Goal: Task Accomplishment & Management: Manage account settings

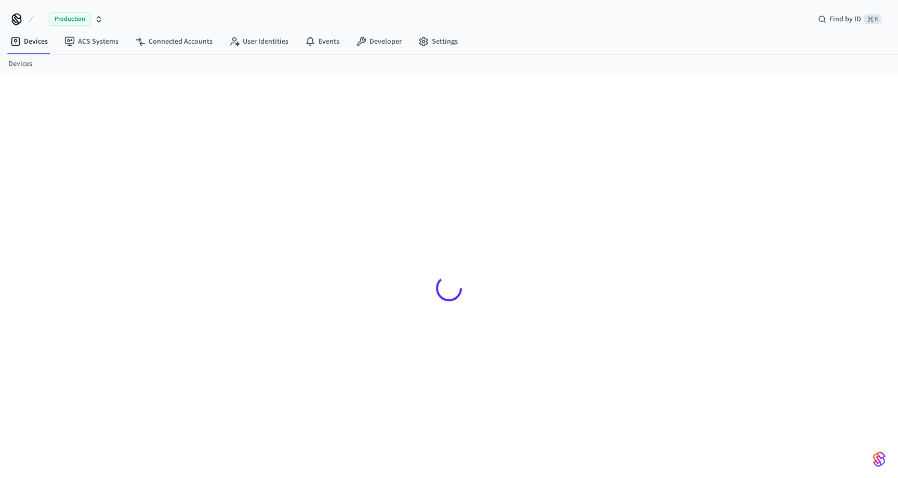
click at [12, 65] on link "Devices" at bounding box center [20, 64] width 24 height 11
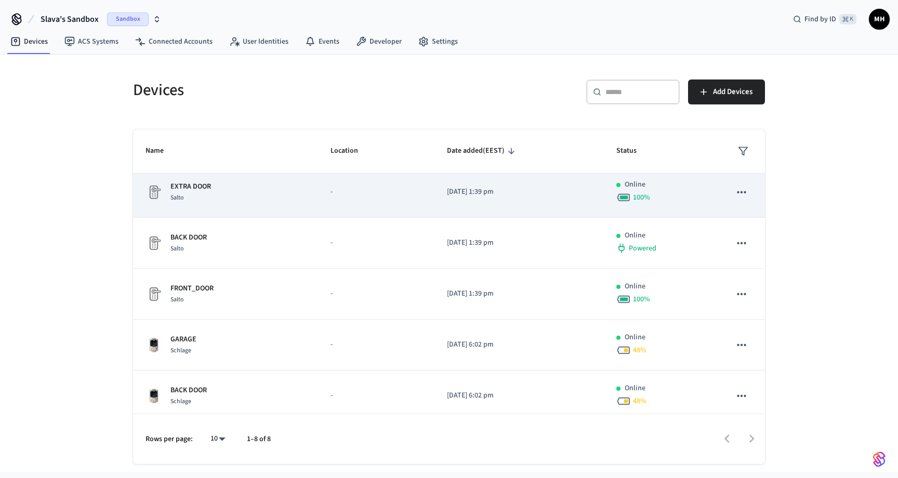
scroll to position [160, 0]
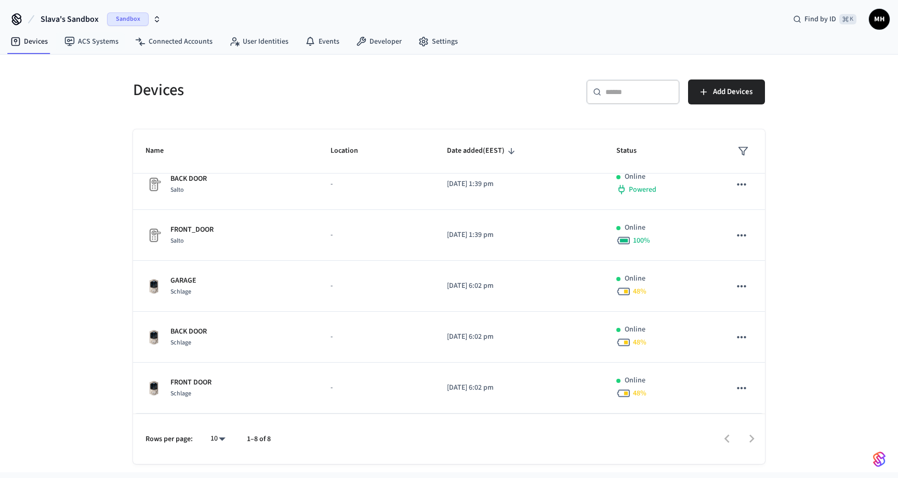
click at [96, 15] on span "Slava's Sandbox" at bounding box center [70, 19] width 58 height 12
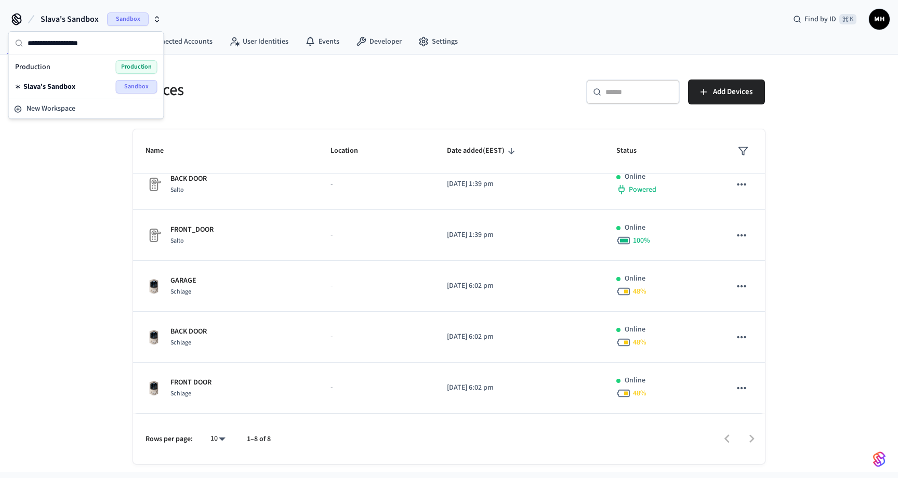
click at [125, 19] on span "Sandbox" at bounding box center [128, 19] width 42 height 14
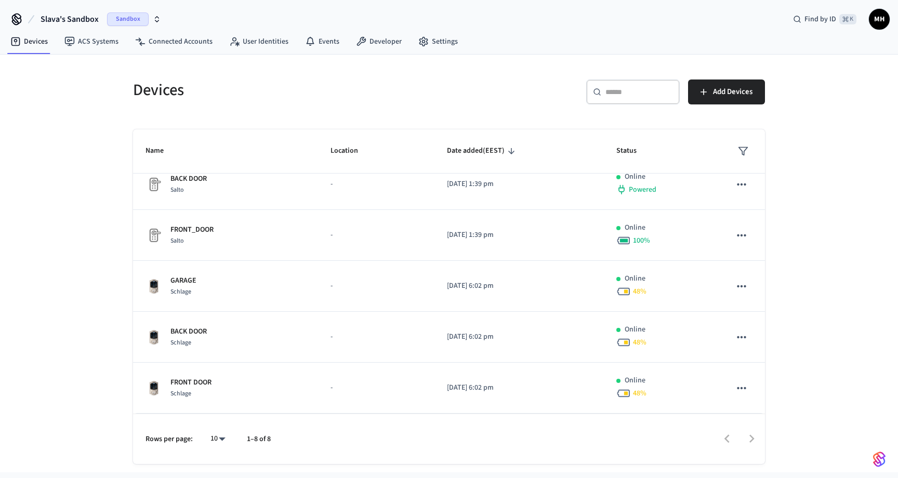
click at [125, 19] on span "Sandbox" at bounding box center [128, 19] width 42 height 14
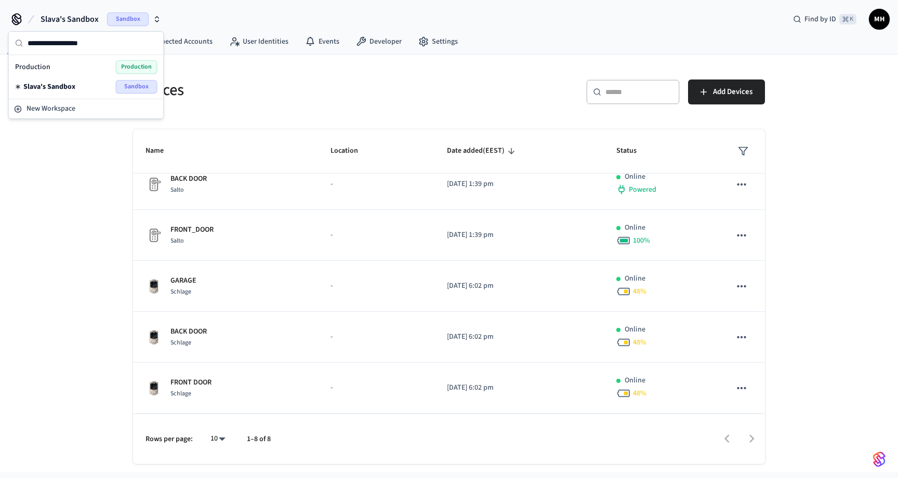
click at [67, 157] on div "Devices ​ ​ Add Devices Name Location Date added (EEST) Status UNKNOWN THING Sa…" at bounding box center [449, 264] width 898 height 418
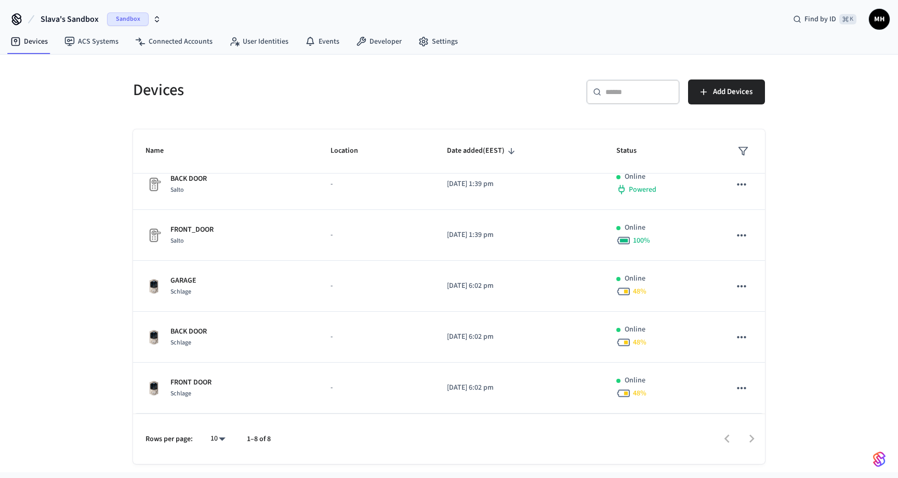
click at [16, 20] on icon at bounding box center [16, 18] width 8 height 8
click at [129, 21] on span "Sandbox" at bounding box center [128, 19] width 42 height 14
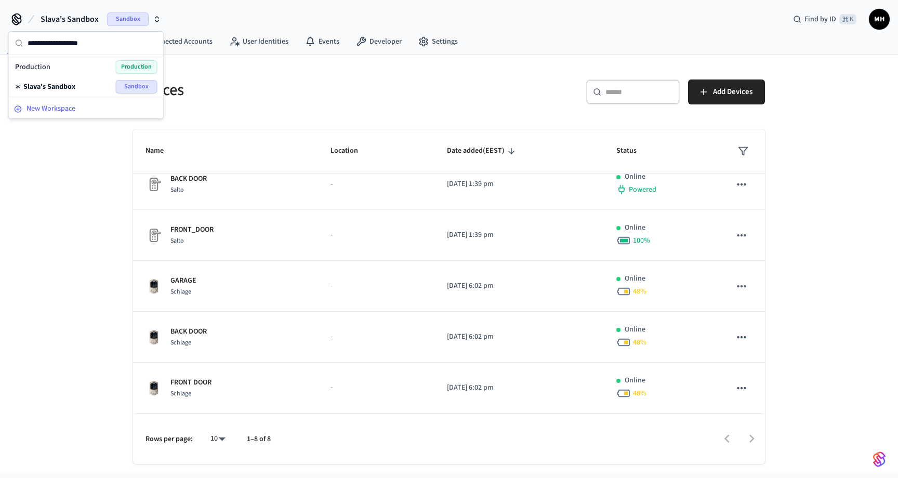
click at [66, 113] on span "New Workspace" at bounding box center [51, 108] width 49 height 11
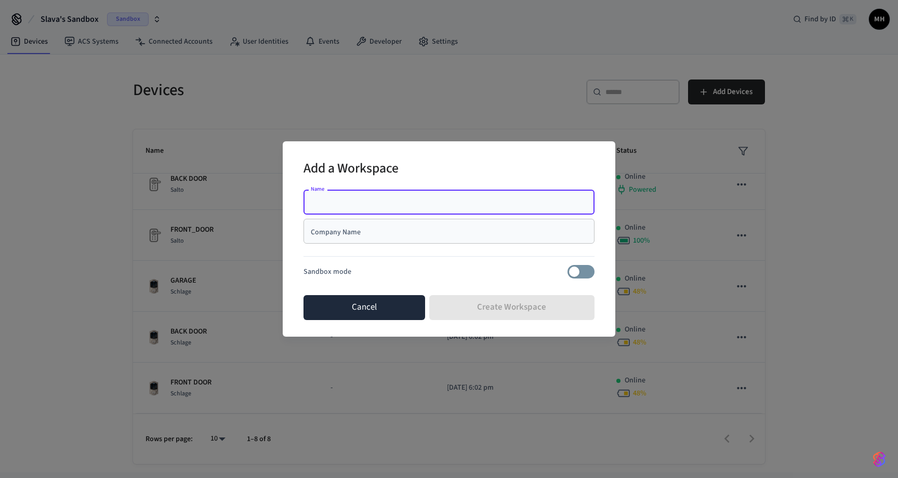
click at [366, 306] on button "Cancel" at bounding box center [365, 307] width 122 height 25
